Goal: Information Seeking & Learning: Check status

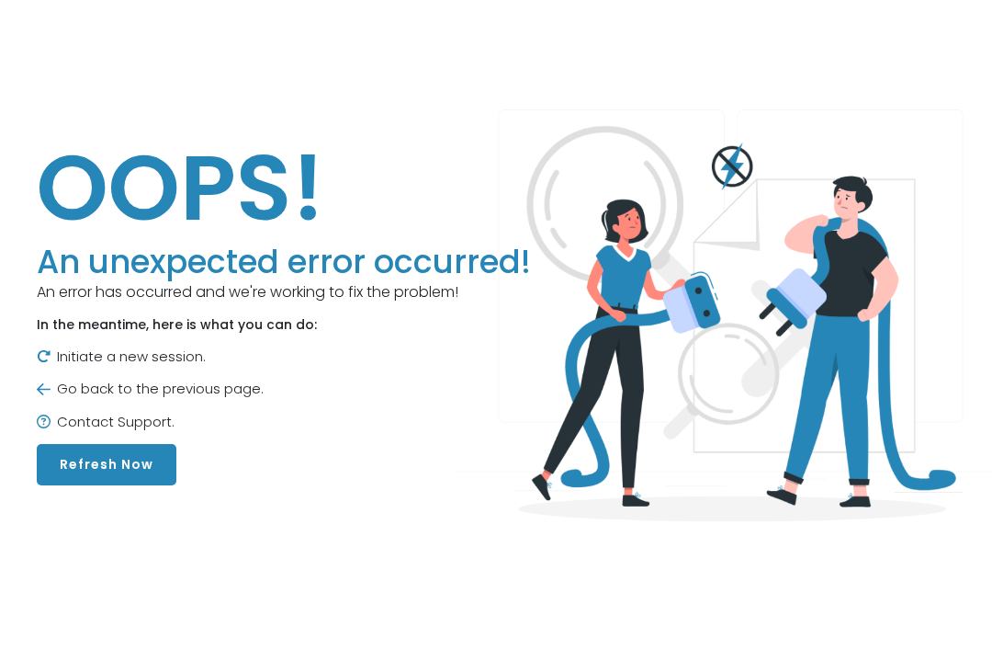
click at [336, 210] on h1 "OOPS!" at bounding box center [284, 187] width 494 height 110
click at [357, 196] on h1 "OOPS!" at bounding box center [284, 187] width 494 height 110
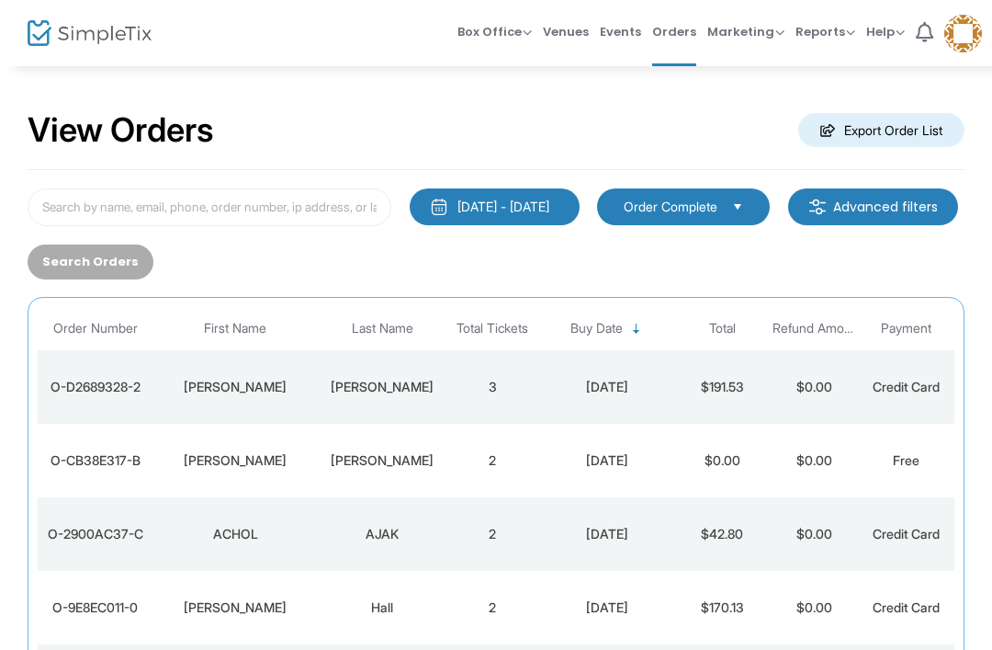
click at [234, 183] on div "[DATE] - [DATE] Last 30 Days [DATE] [DATE] This week This Month Last Month Past…" at bounding box center [496, 585] width 937 height 831
click at [309, 205] on input at bounding box center [210, 207] width 364 height 38
click at [340, 195] on input at bounding box center [210, 207] width 364 height 38
type input "g"
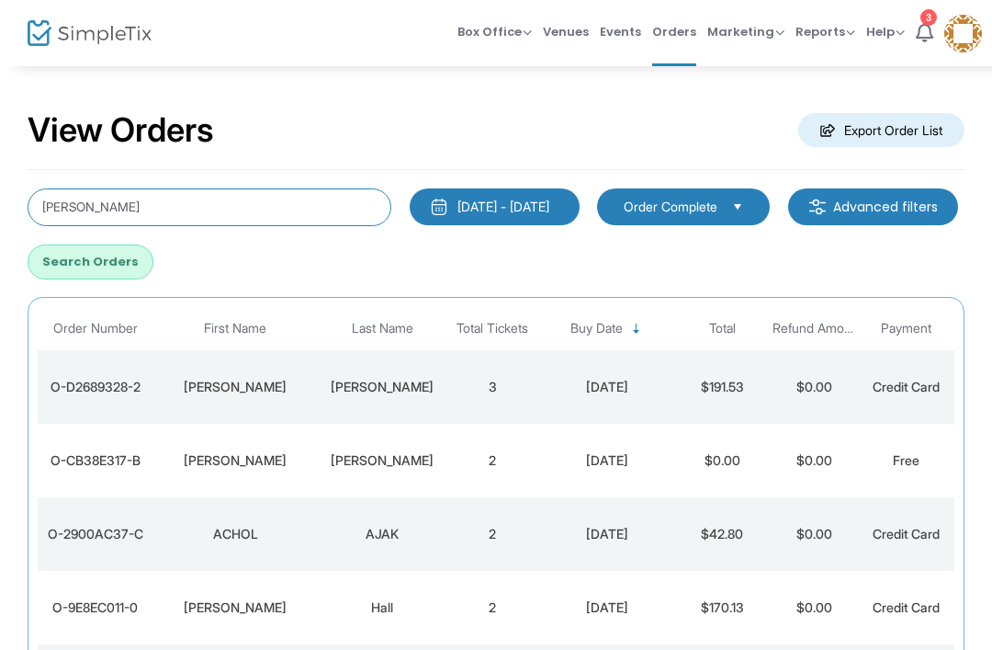
type input "[PERSON_NAME]"
click at [153, 265] on button "Search Orders" at bounding box center [91, 261] width 126 height 35
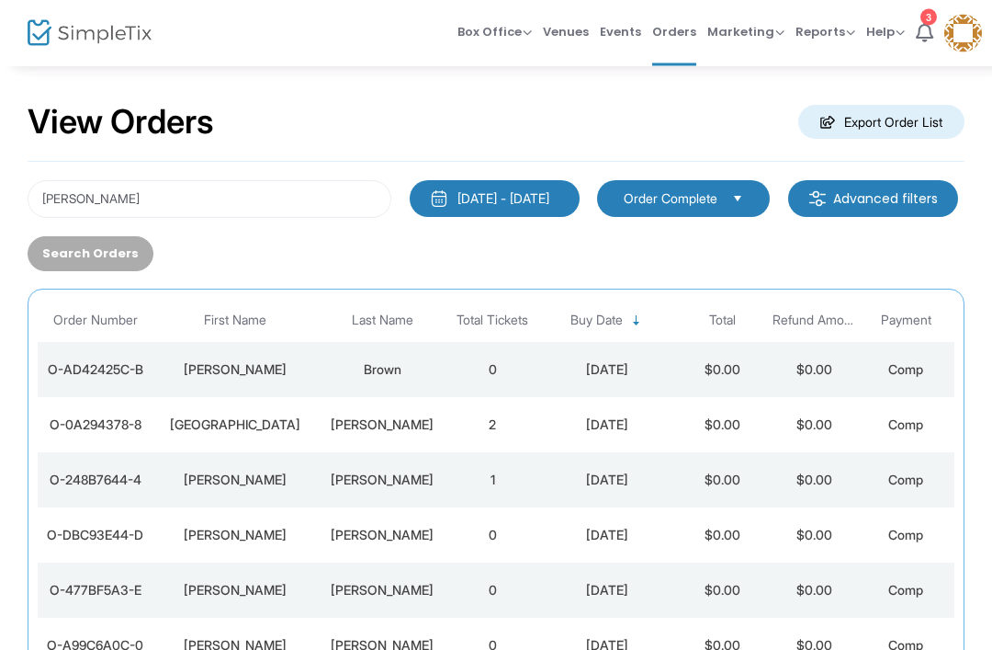
scroll to position [5, 0]
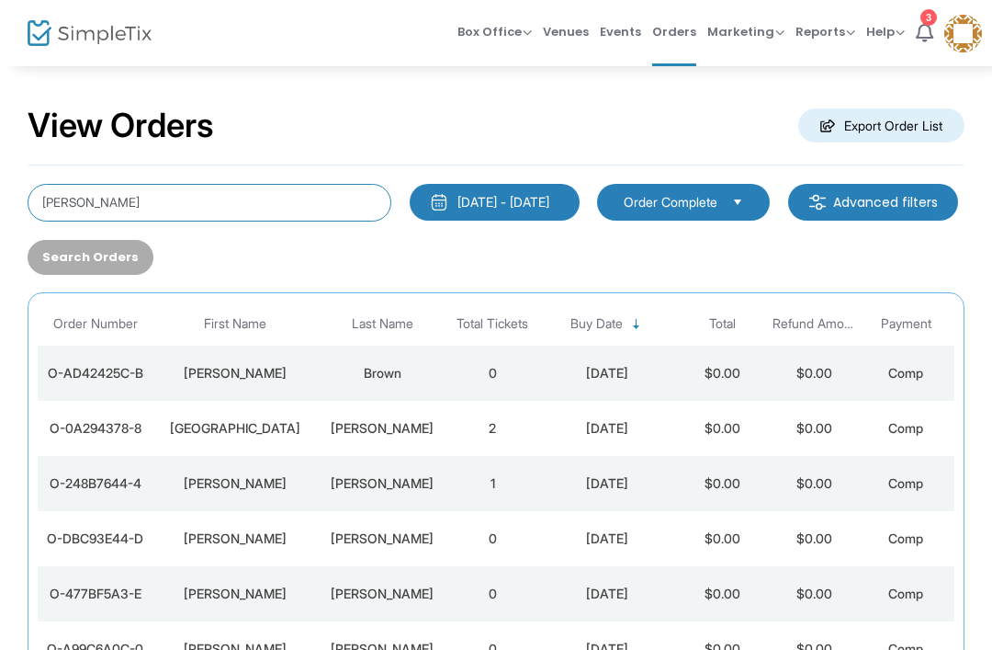
click at [127, 214] on input "[PERSON_NAME]" at bounding box center [210, 203] width 364 height 38
click at [64, 194] on input "[PERSON_NAME]" at bounding box center [210, 203] width 364 height 38
click at [51, 203] on input "[PERSON_NAME]" at bounding box center [210, 203] width 364 height 38
type input "kaitlyn"
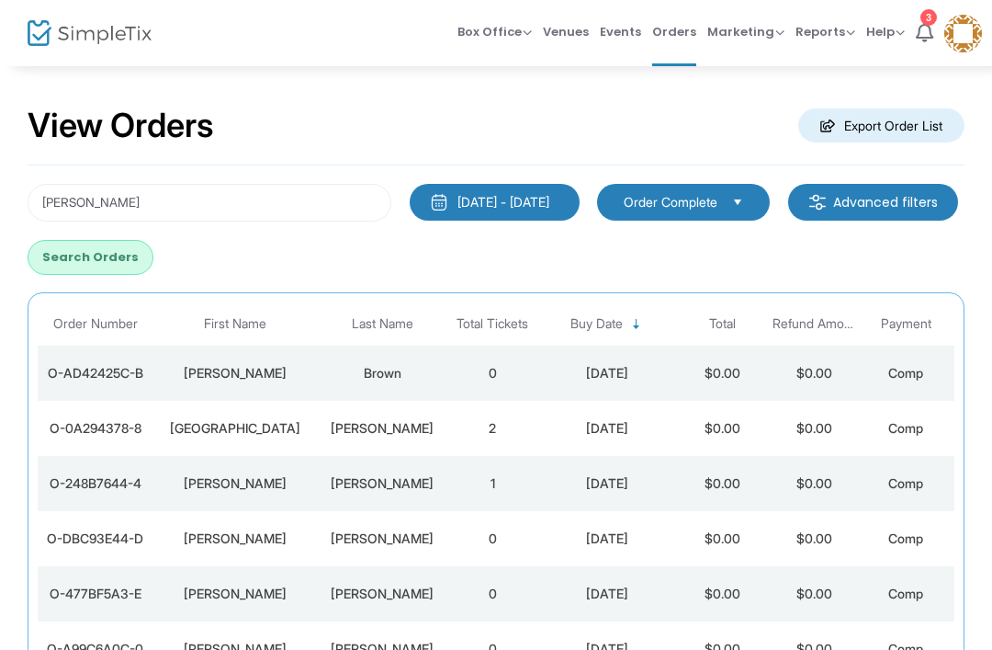
click at [279, 232] on div "kaitlyn 1/1/2000 - 8/19/2025 Last 30 Days Today Yesterday This week This Month …" at bounding box center [496, 229] width 956 height 91
click at [279, 231] on div "kaitlyn 1/1/2000 - 8/19/2025 Last 30 Days Today Yesterday This week This Month …" at bounding box center [496, 229] width 956 height 91
click at [153, 249] on button "Search Orders" at bounding box center [91, 257] width 126 height 35
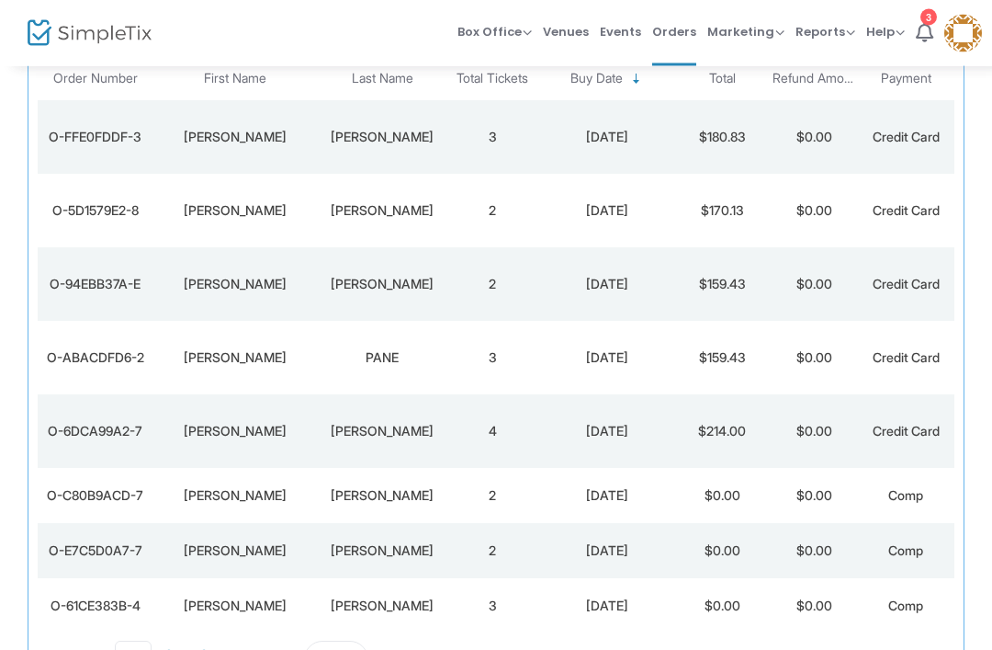
scroll to position [261, 0]
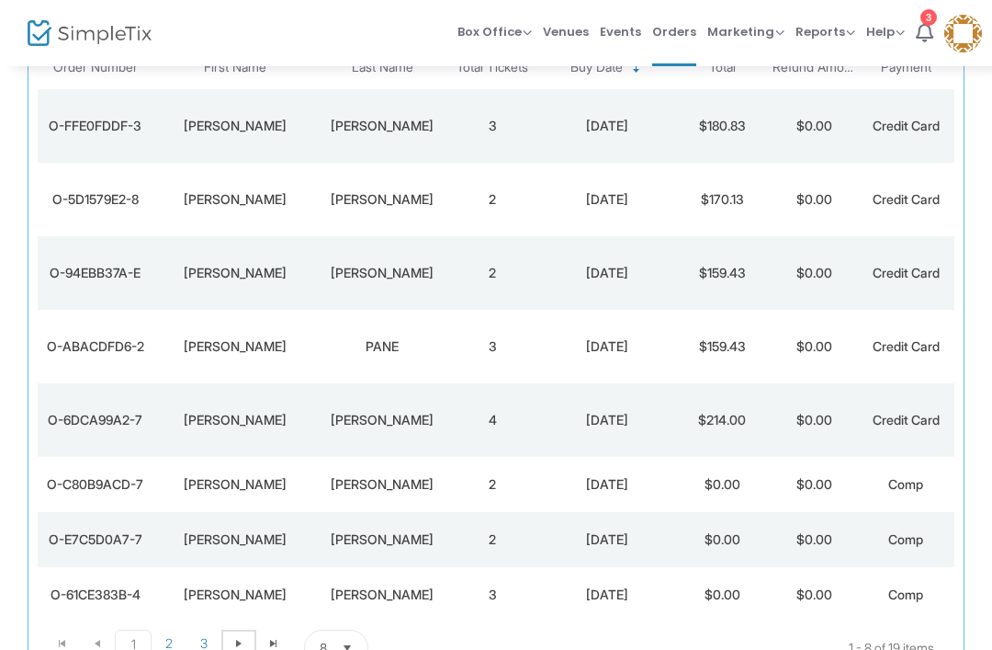
click at [238, 639] on span "Go to the next page" at bounding box center [239, 643] width 15 height 15
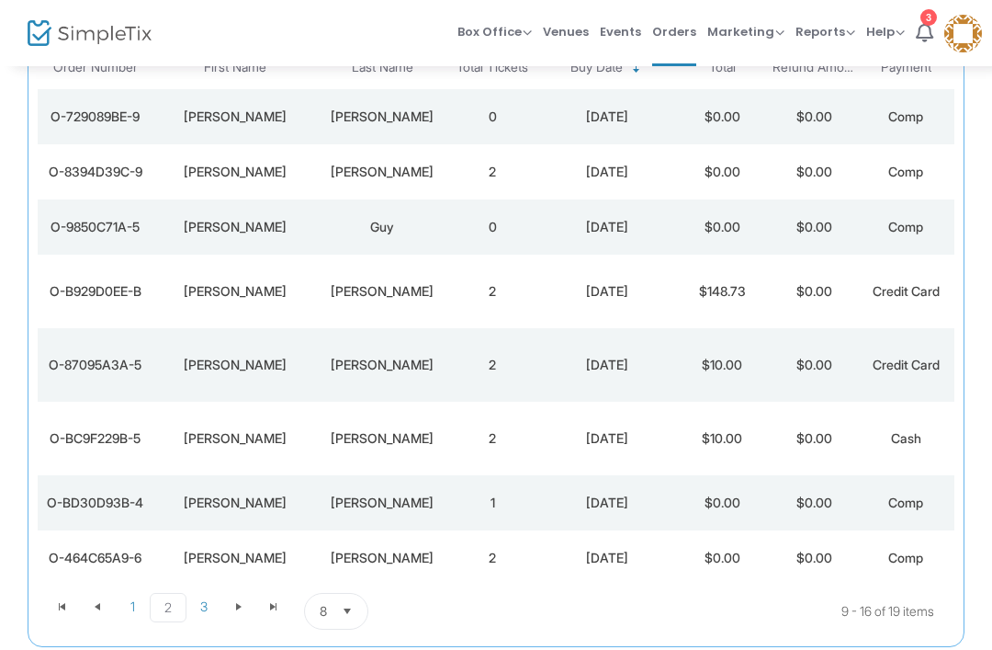
click at [488, 366] on td "2" at bounding box center [493, 365] width 92 height 74
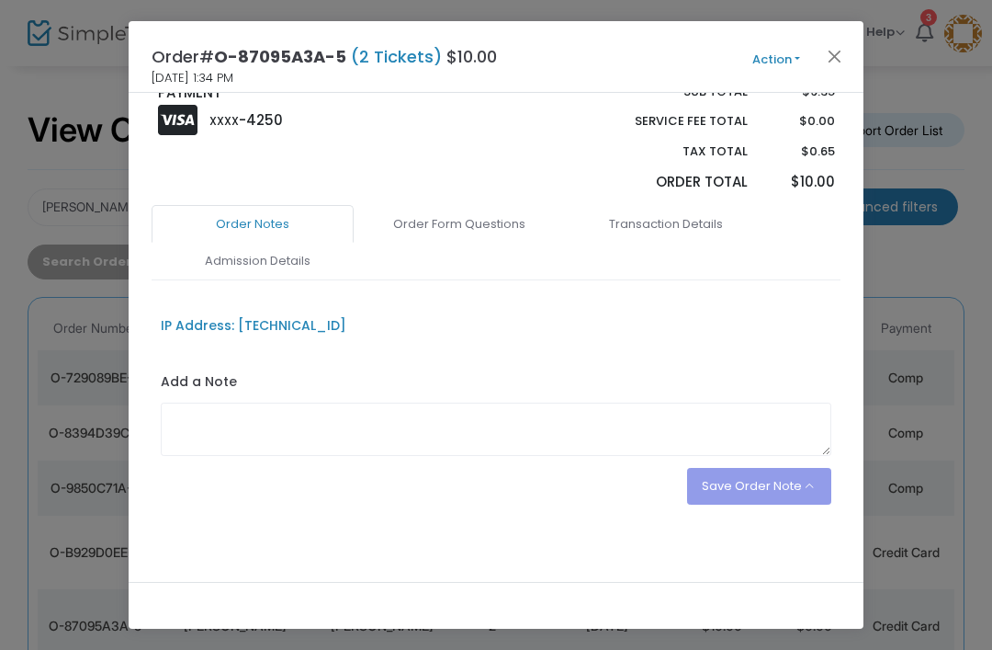
scroll to position [384, 0]
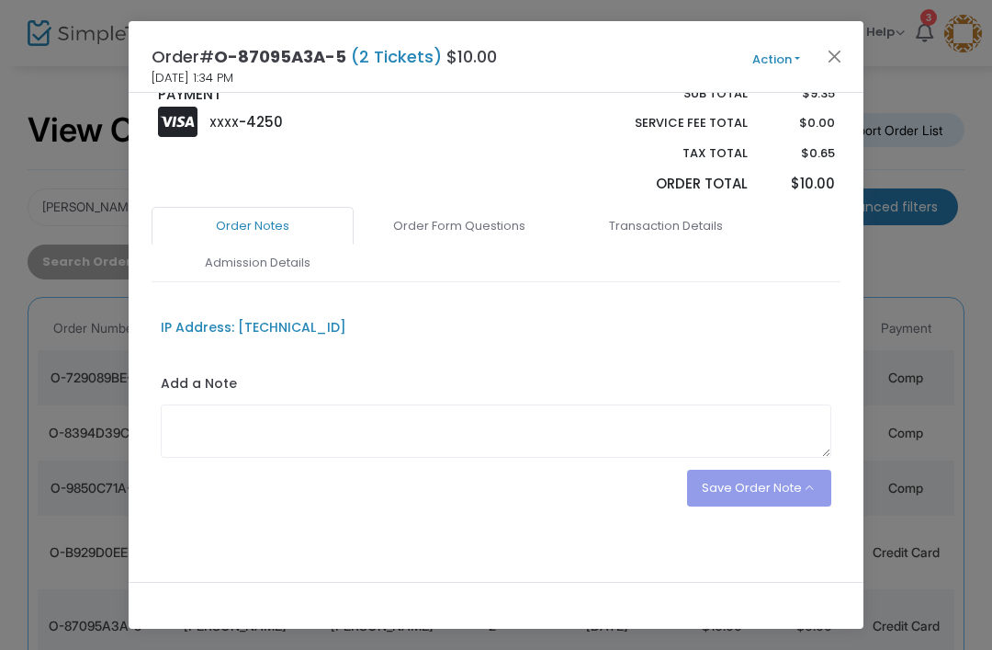
click at [499, 216] on link "Order Form Questions" at bounding box center [459, 226] width 202 height 39
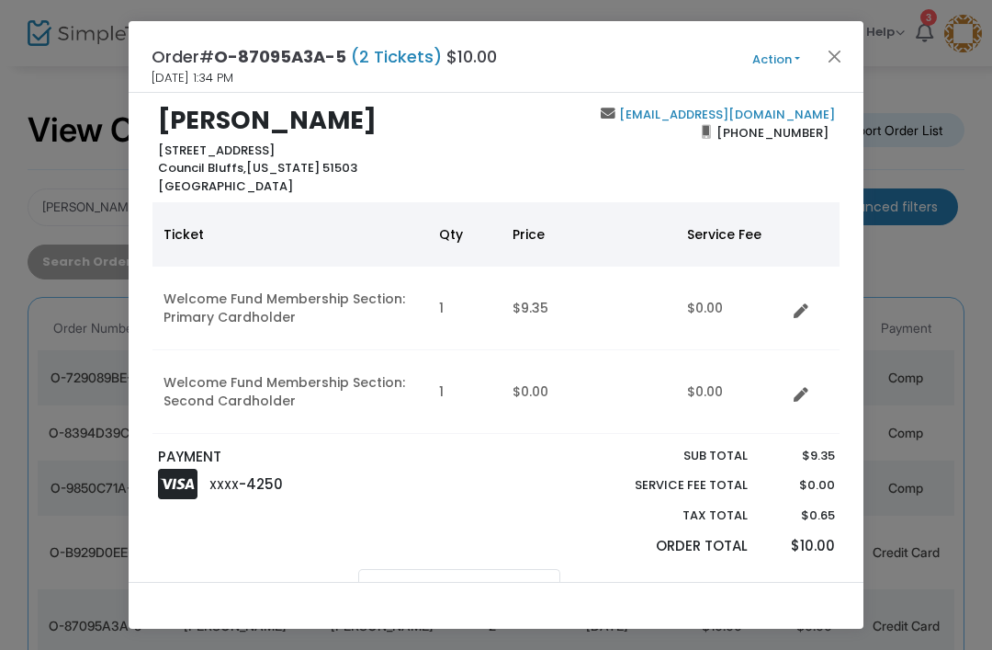
scroll to position [23, 0]
click at [831, 55] on button "Close" at bounding box center [835, 56] width 24 height 24
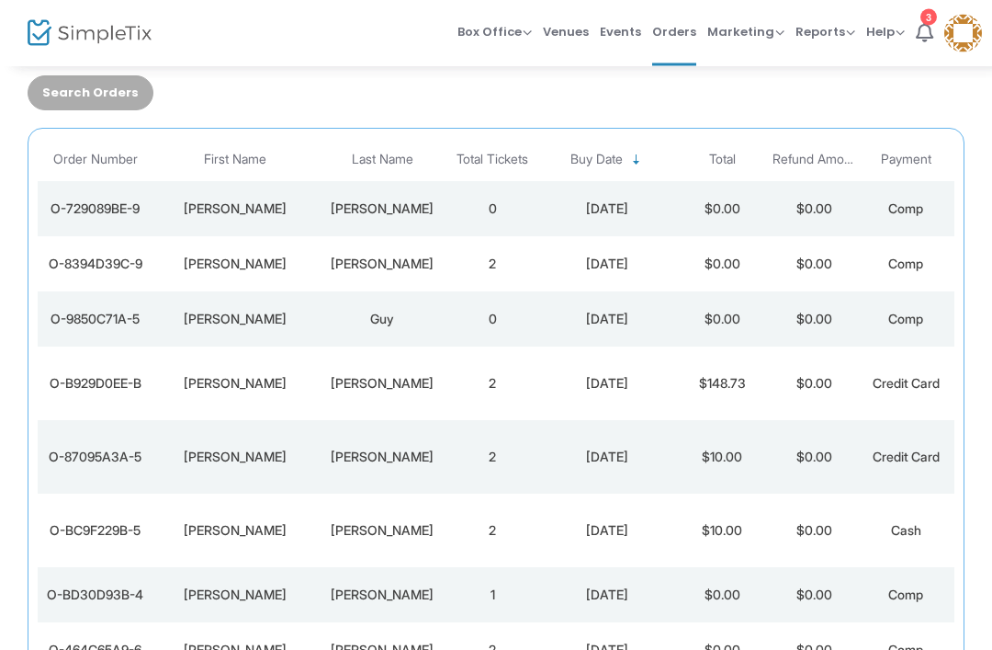
scroll to position [198, 0]
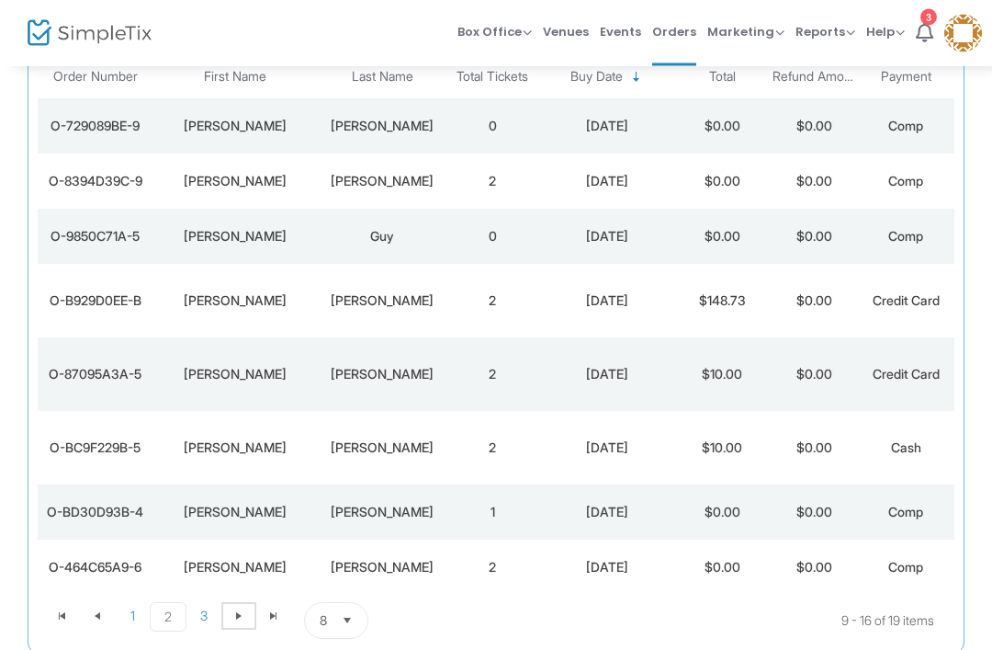
click at [235, 628] on span at bounding box center [238, 617] width 35 height 28
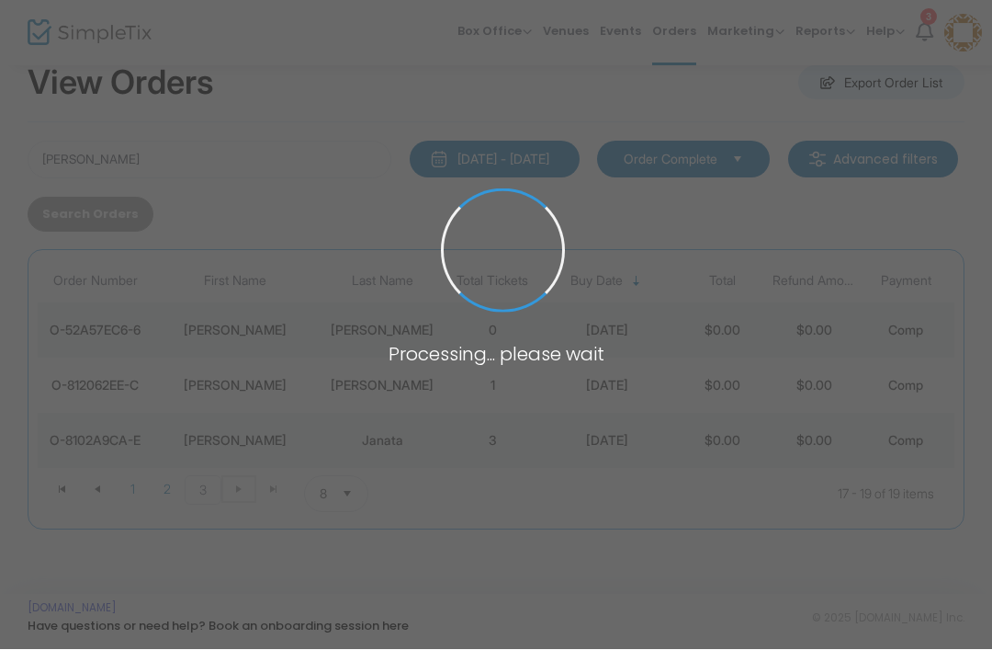
scroll to position [48, 0]
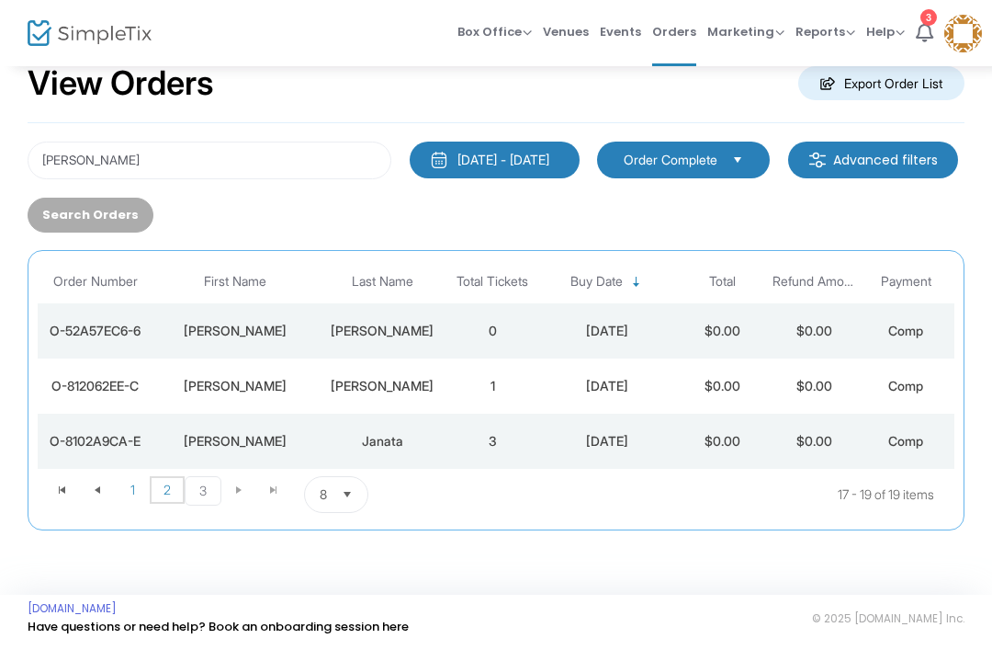
click at [168, 495] on span "2" at bounding box center [167, 490] width 35 height 28
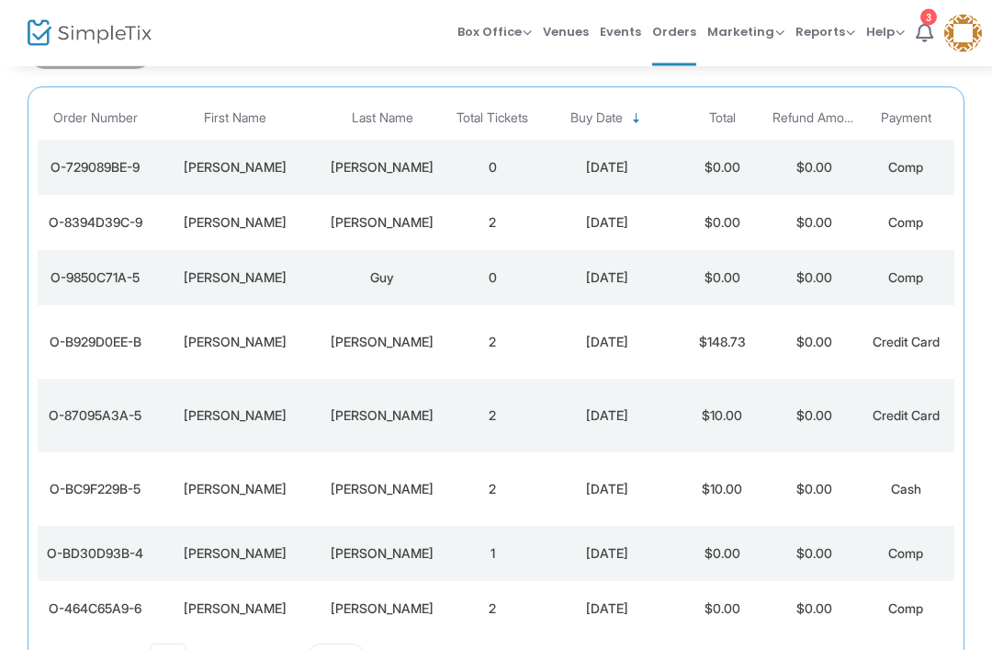
click at [402, 424] on div "Garcia" at bounding box center [382, 416] width 119 height 18
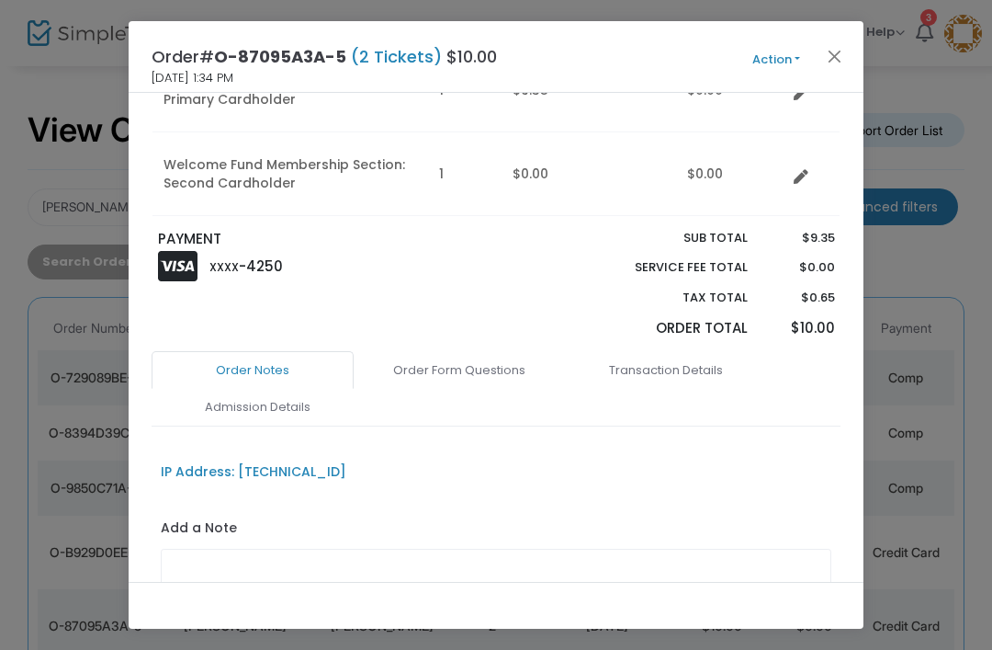
scroll to position [222, 0]
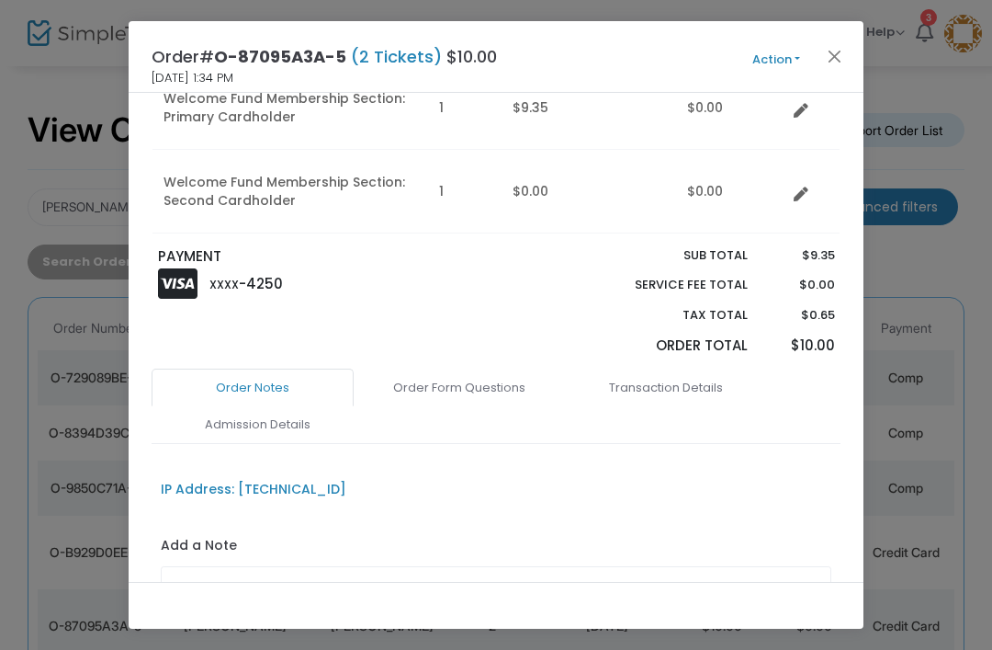
click at [302, 426] on link "Admission Details" at bounding box center [257, 424] width 202 height 39
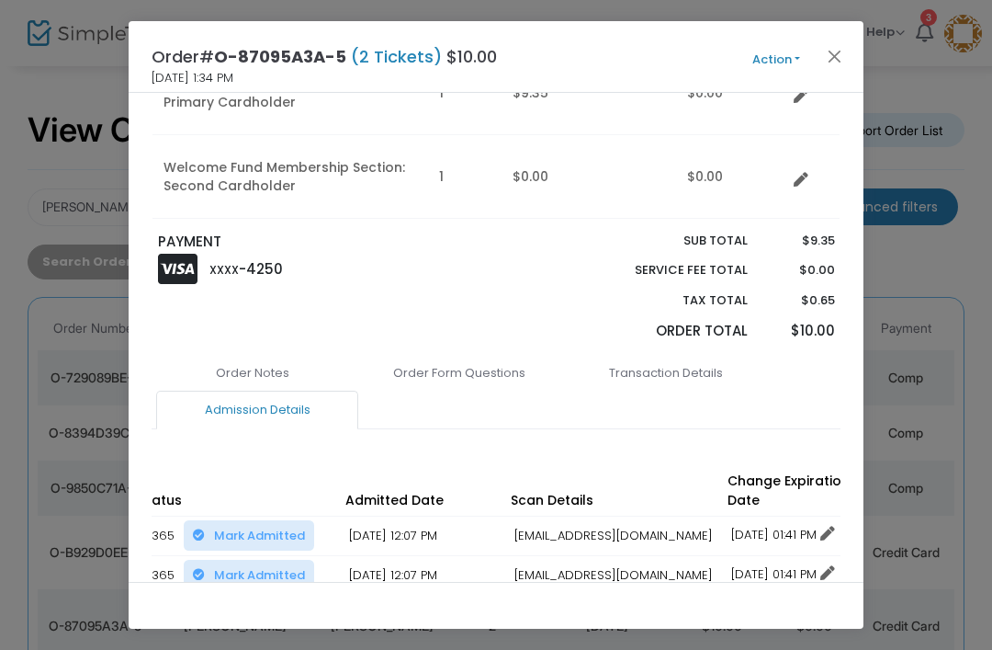
scroll to position [0, 354]
click at [832, 51] on button "Close" at bounding box center [835, 56] width 24 height 24
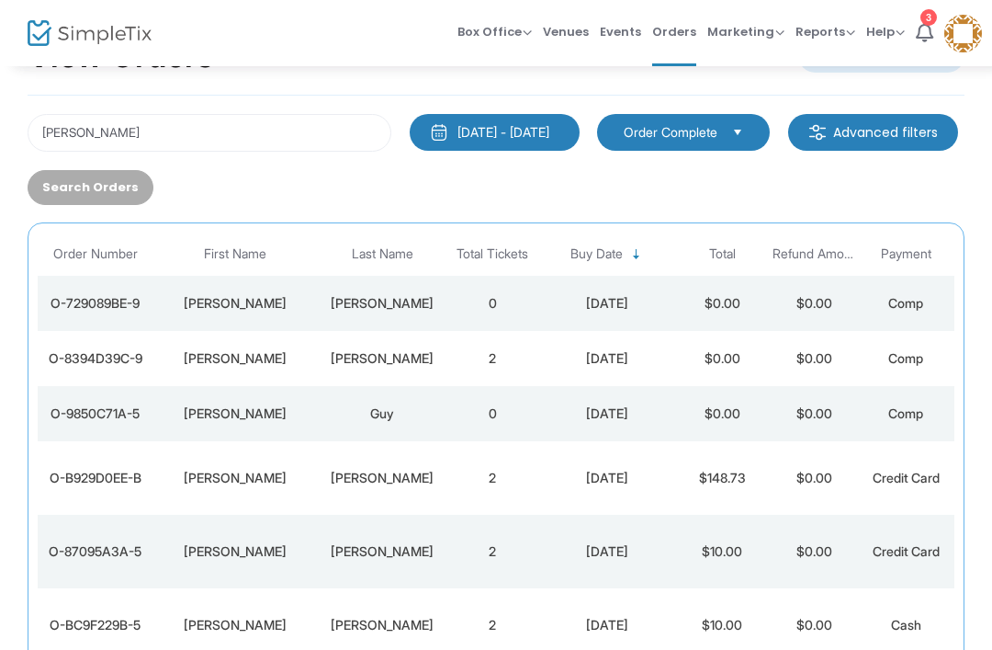
scroll to position [78, 0]
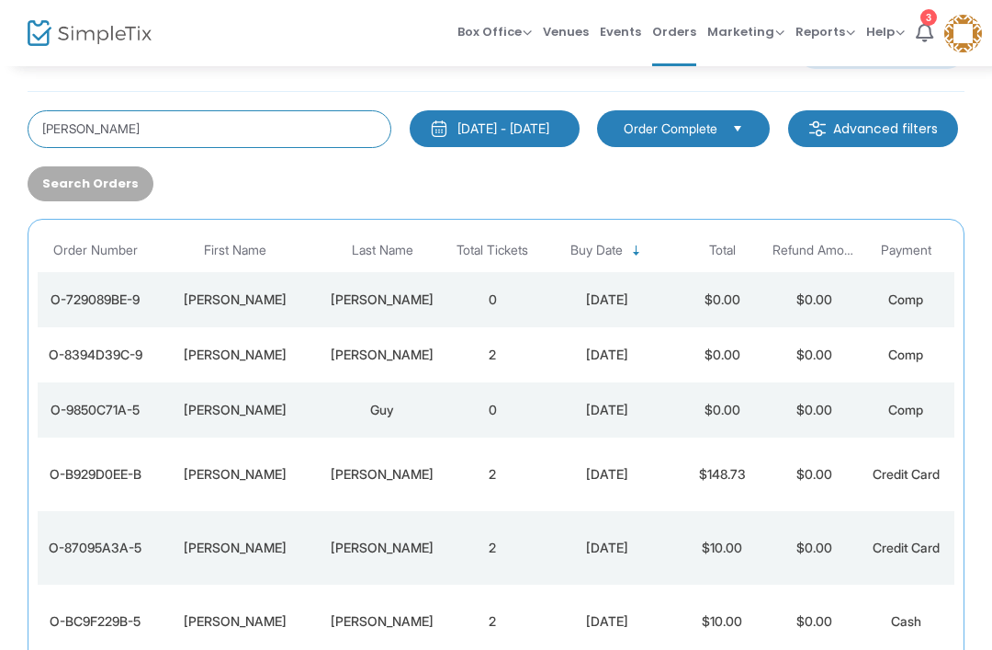
click at [112, 134] on input "kaitlyn" at bounding box center [210, 129] width 364 height 38
